Goal: Check status

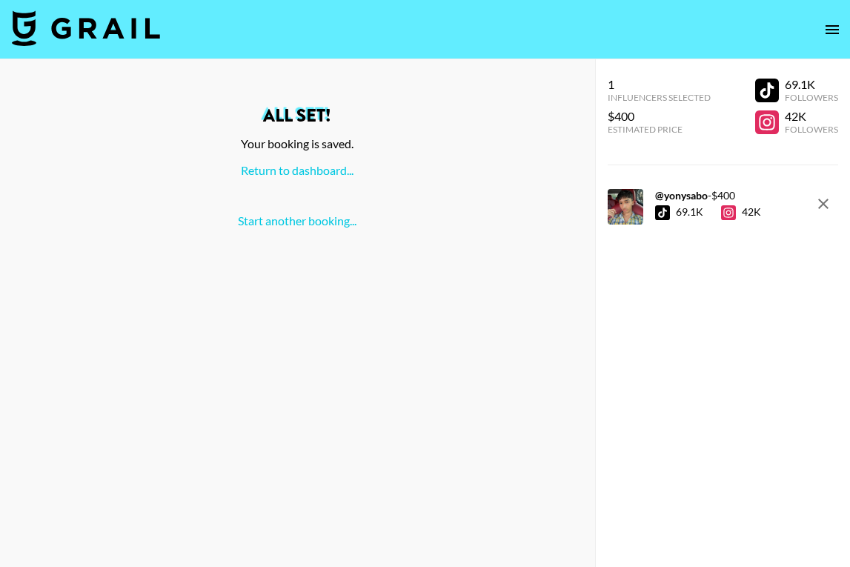
scroll to position [59, 0]
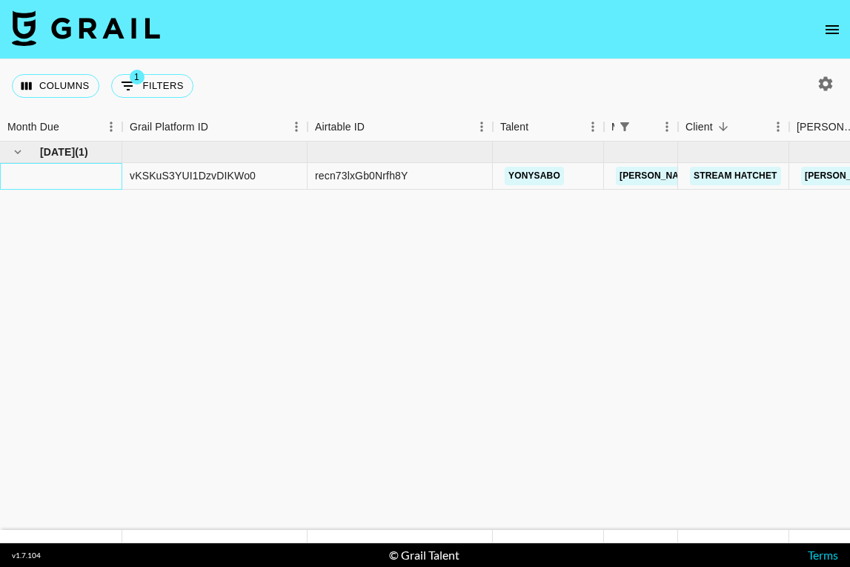
click at [78, 179] on div at bounding box center [61, 176] width 122 height 27
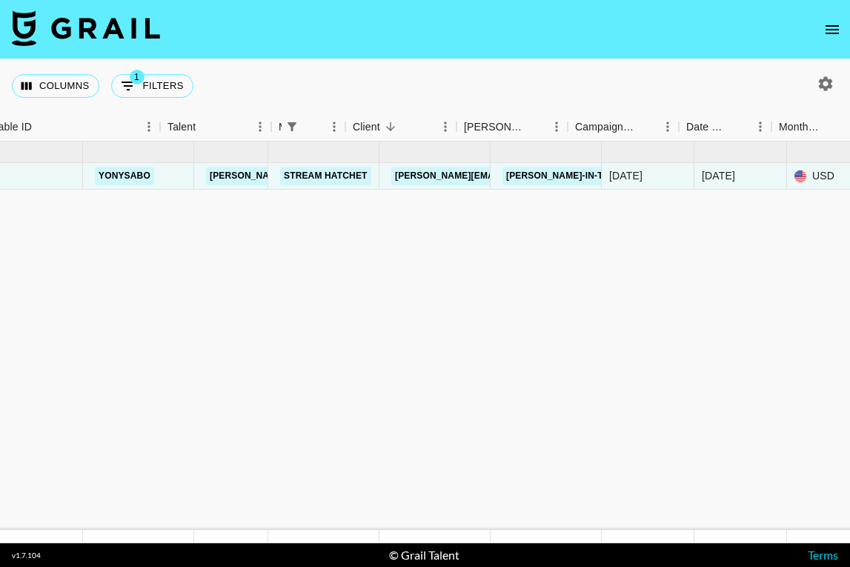
scroll to position [0, 438]
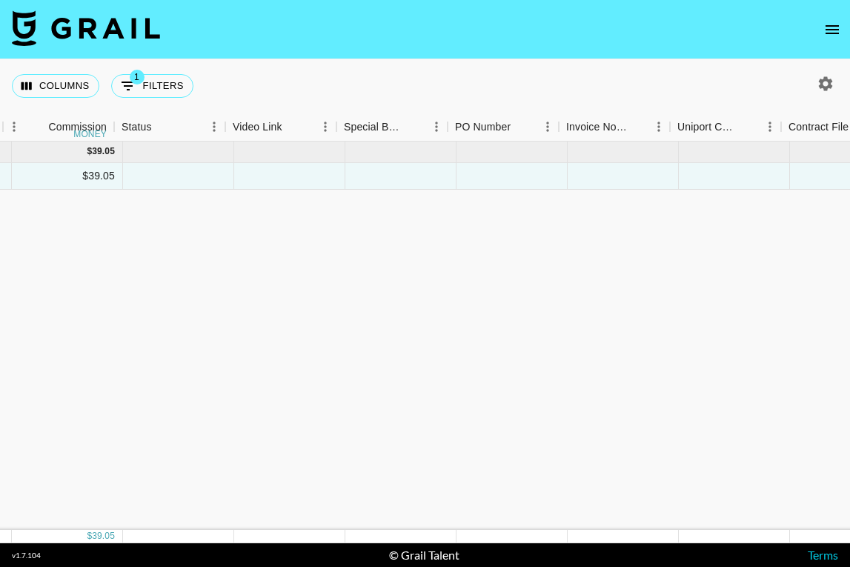
scroll to position [0, 1549]
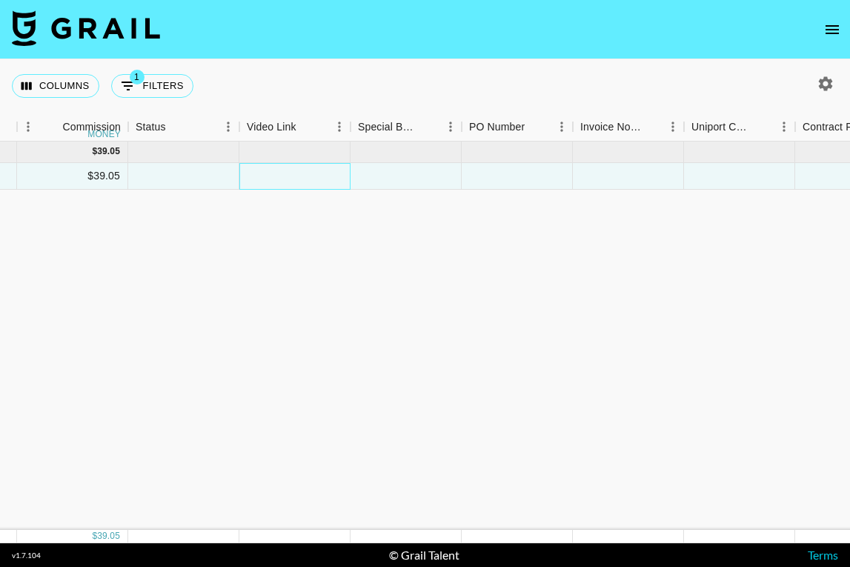
click at [316, 175] on div at bounding box center [294, 176] width 111 height 27
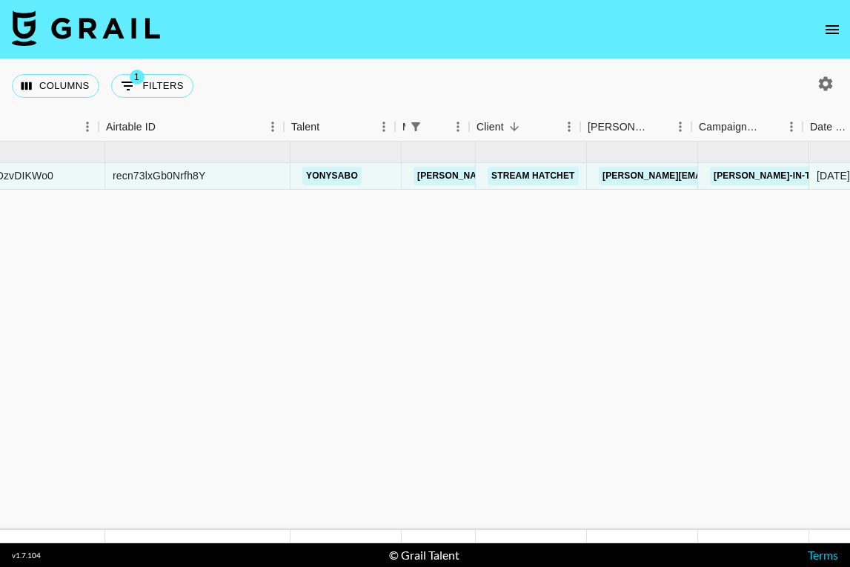
scroll to position [0, 0]
